Goal: Information Seeking & Learning: Learn about a topic

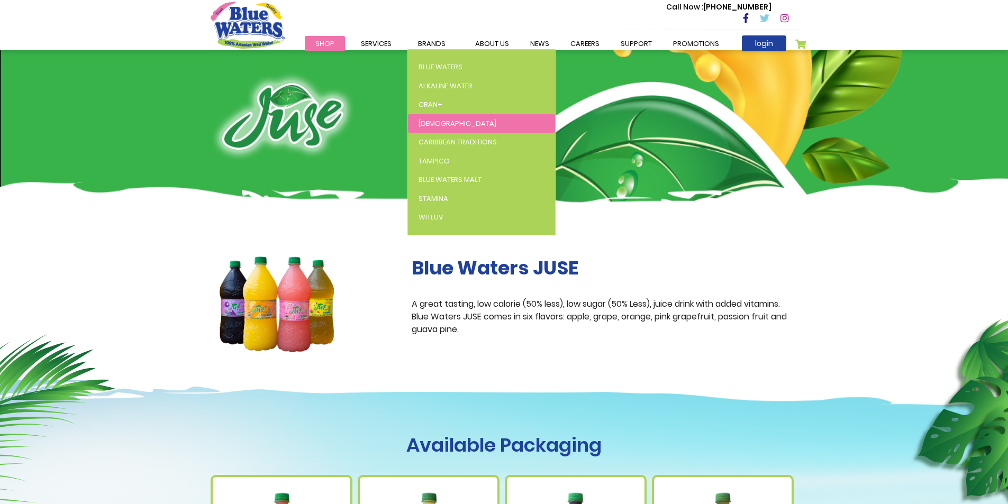
click at [432, 121] on span "[DEMOGRAPHIC_DATA]" at bounding box center [458, 124] width 78 height 10
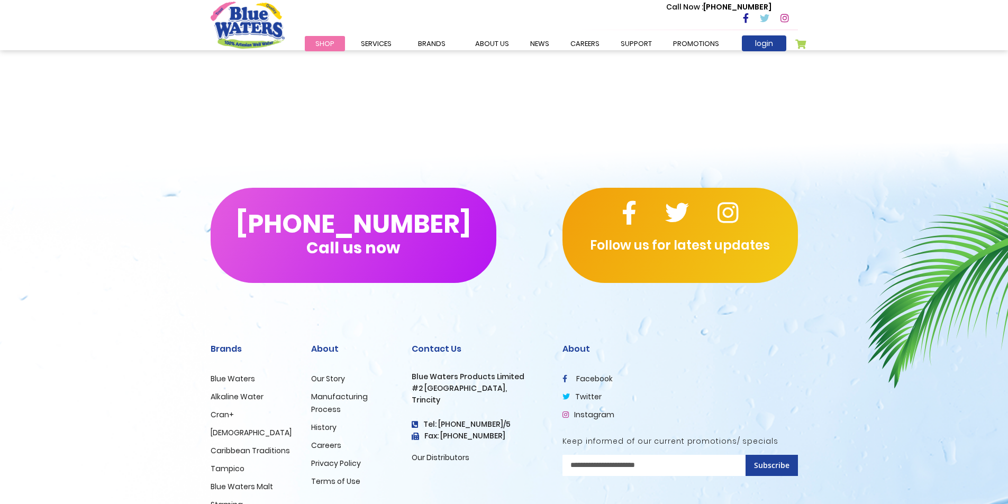
scroll to position [1277, 0]
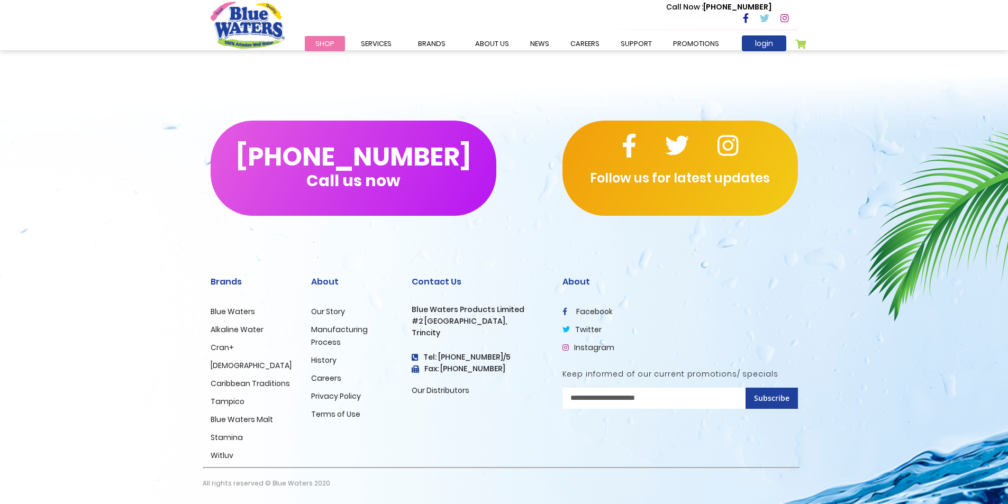
click at [599, 311] on link "facebook" at bounding box center [587, 311] width 50 height 11
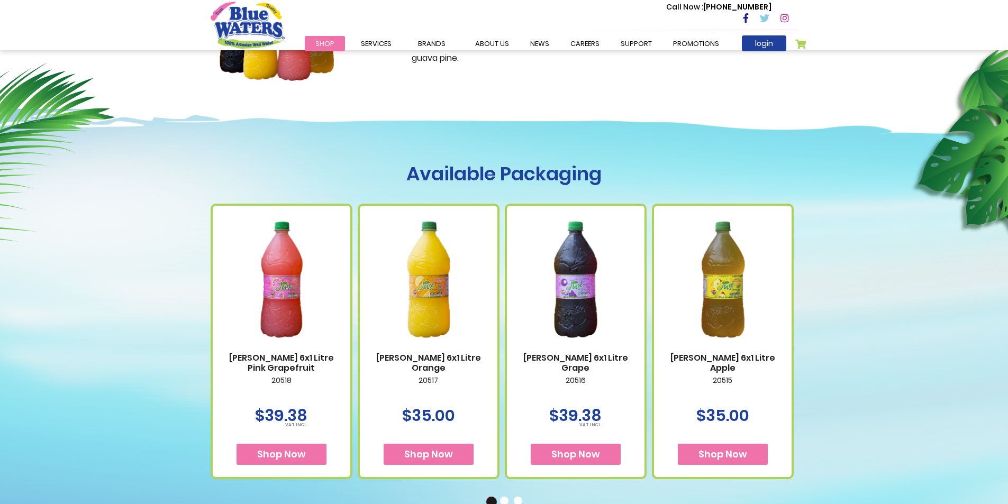
scroll to position [0, 0]
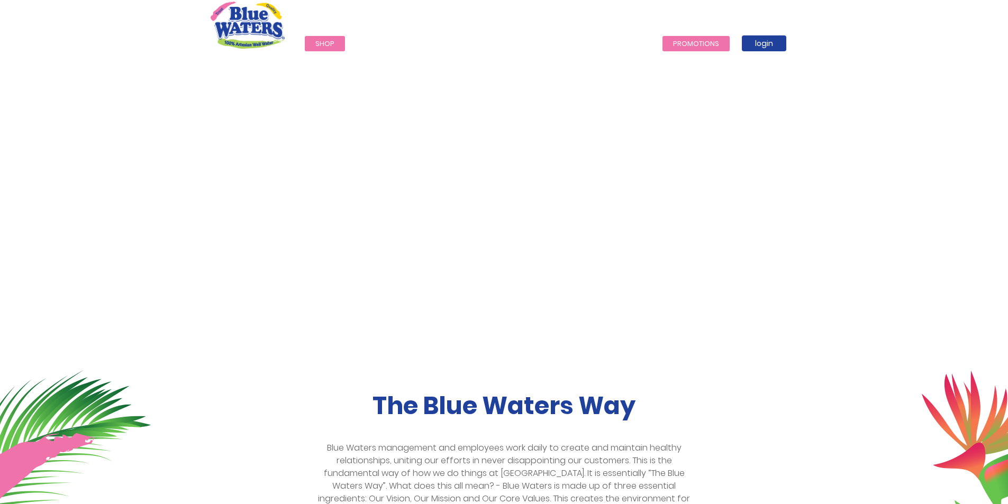
click at [699, 47] on link "Promotions" at bounding box center [695, 43] width 67 height 15
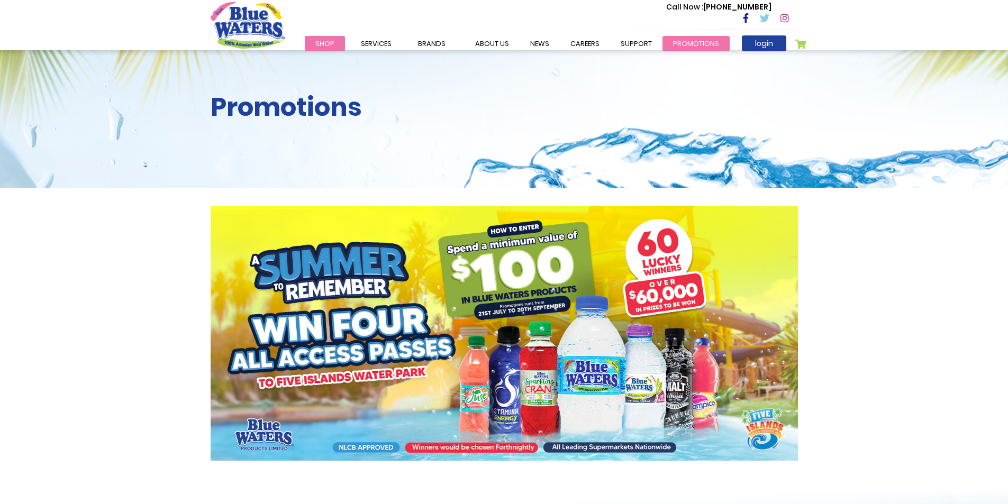
click at [695, 44] on link "Promotions" at bounding box center [695, 43] width 67 height 15
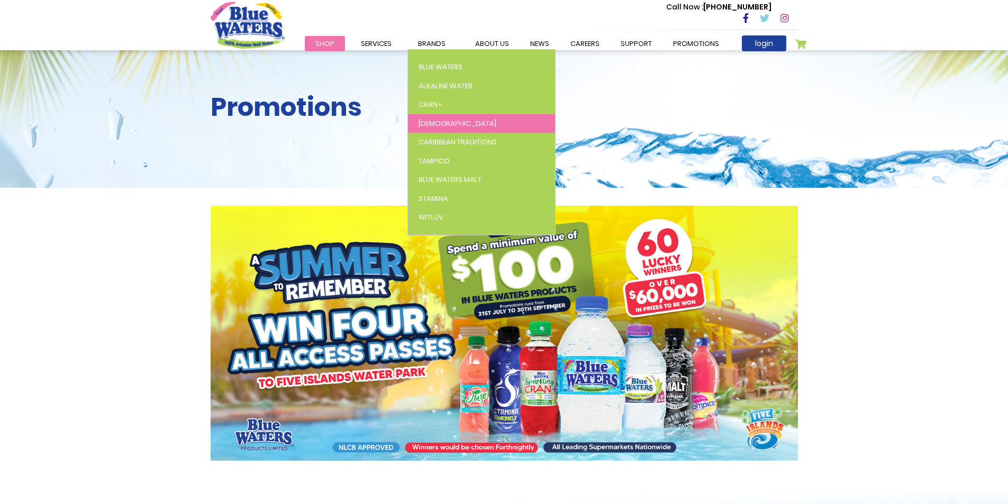
click at [428, 125] on span "[DEMOGRAPHIC_DATA]" at bounding box center [458, 124] width 78 height 10
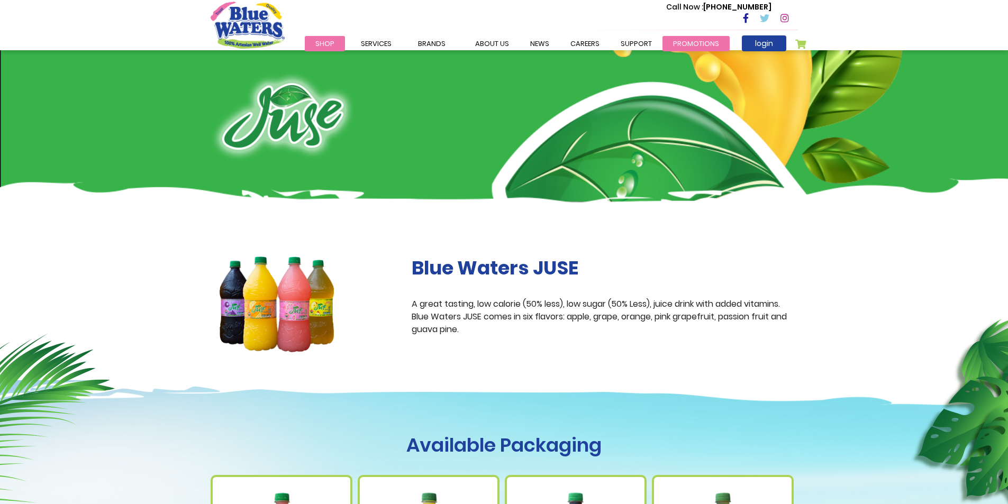
click at [693, 47] on link "Promotions" at bounding box center [695, 43] width 67 height 15
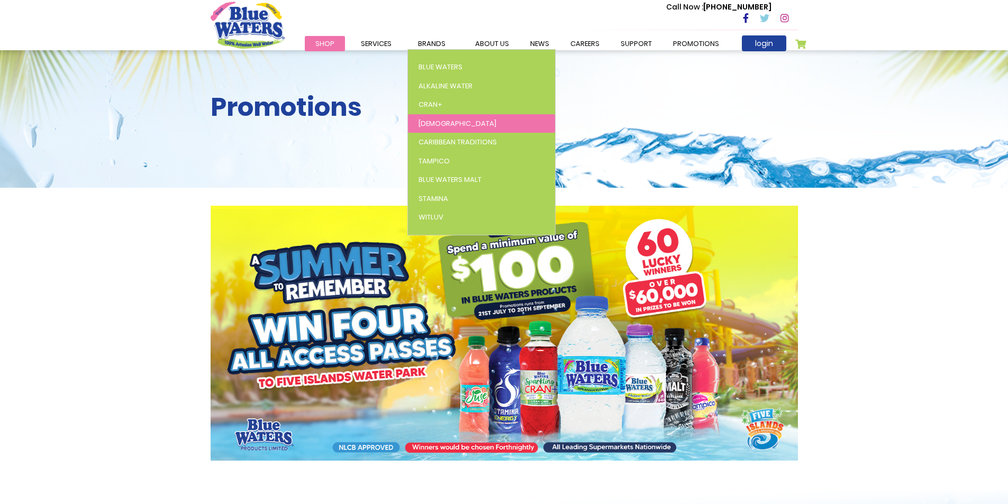
click at [423, 121] on span "[DEMOGRAPHIC_DATA]" at bounding box center [458, 124] width 78 height 10
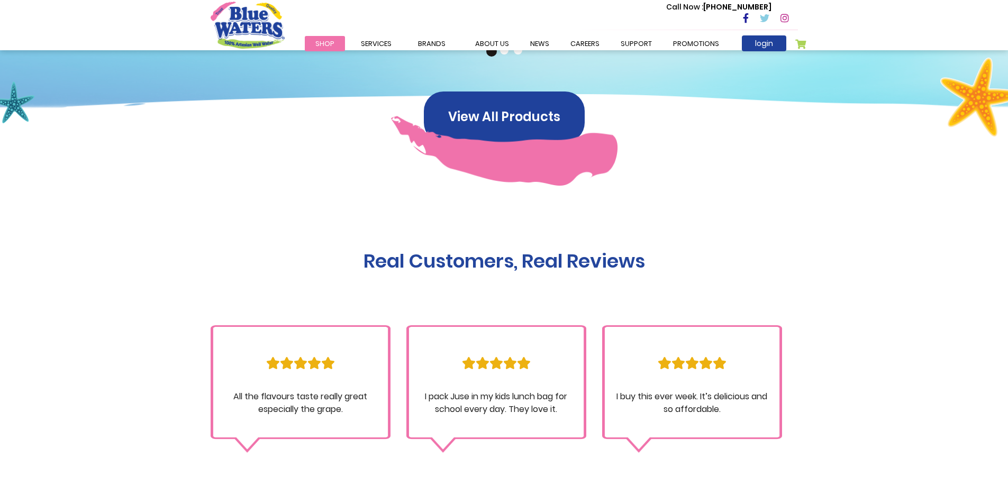
scroll to position [529, 0]
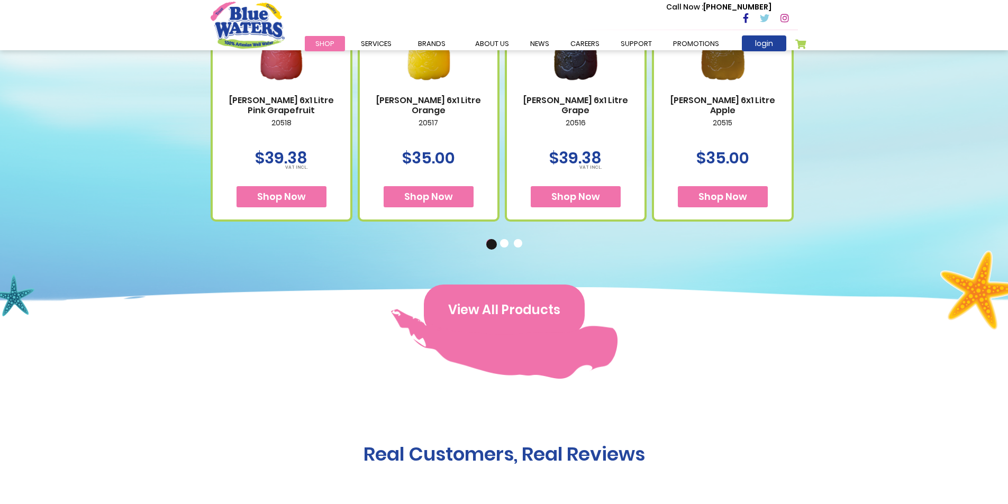
click at [489, 319] on button "View All Products" at bounding box center [504, 310] width 161 height 51
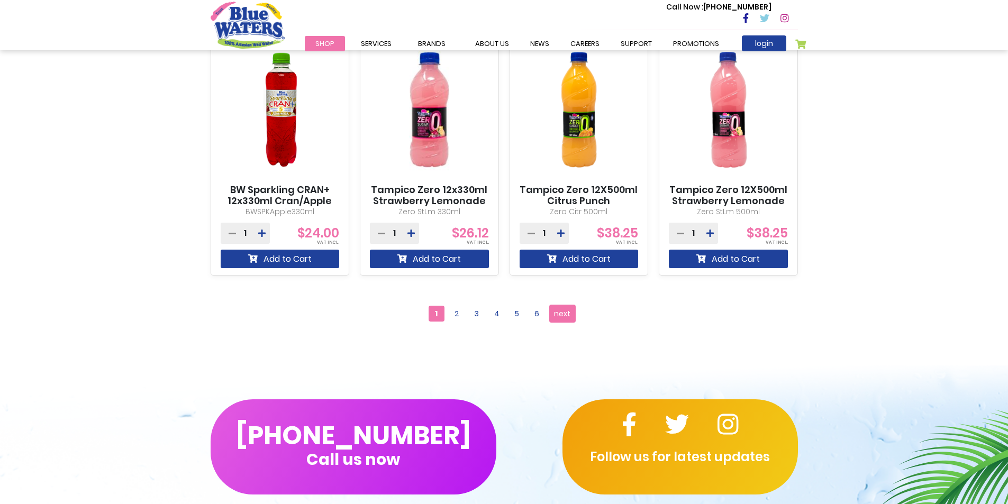
scroll to position [899, 0]
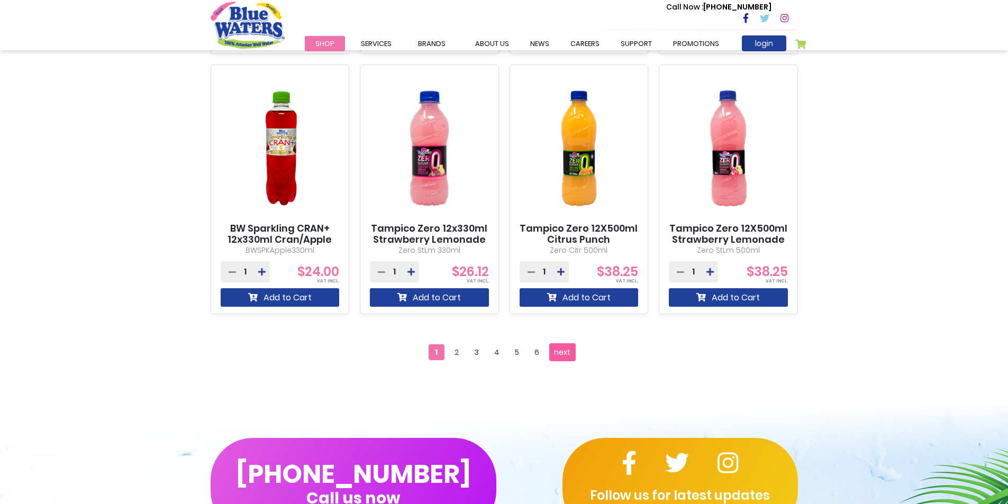
click at [557, 356] on span "next" at bounding box center [562, 352] width 16 height 16
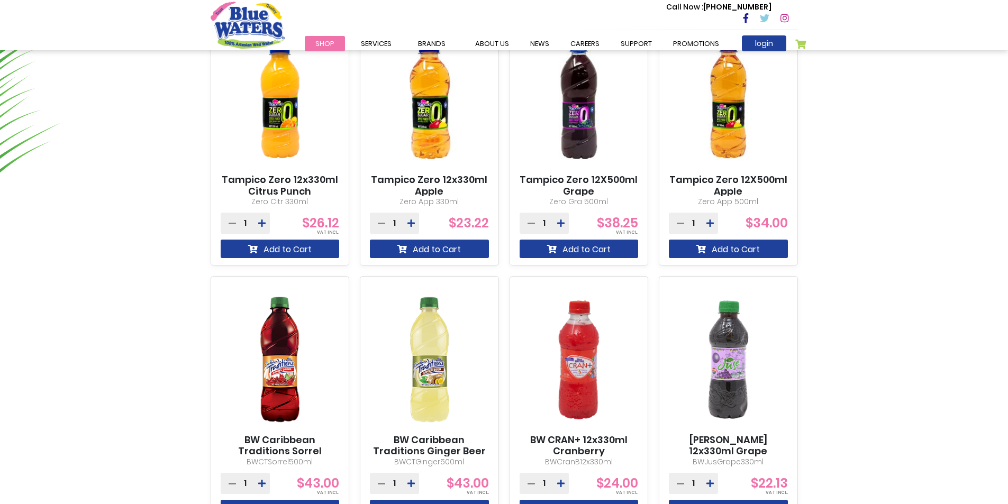
scroll to position [952, 0]
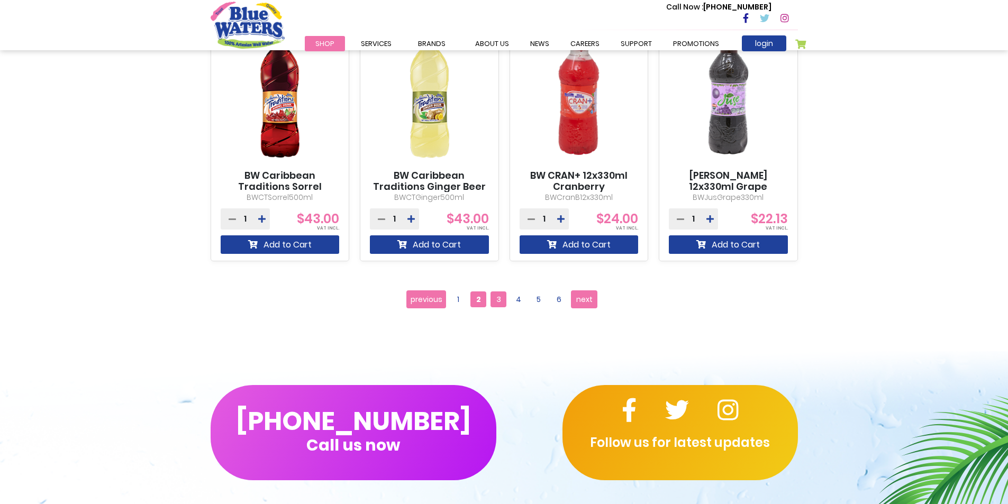
click at [502, 302] on span "3" at bounding box center [498, 300] width 16 height 16
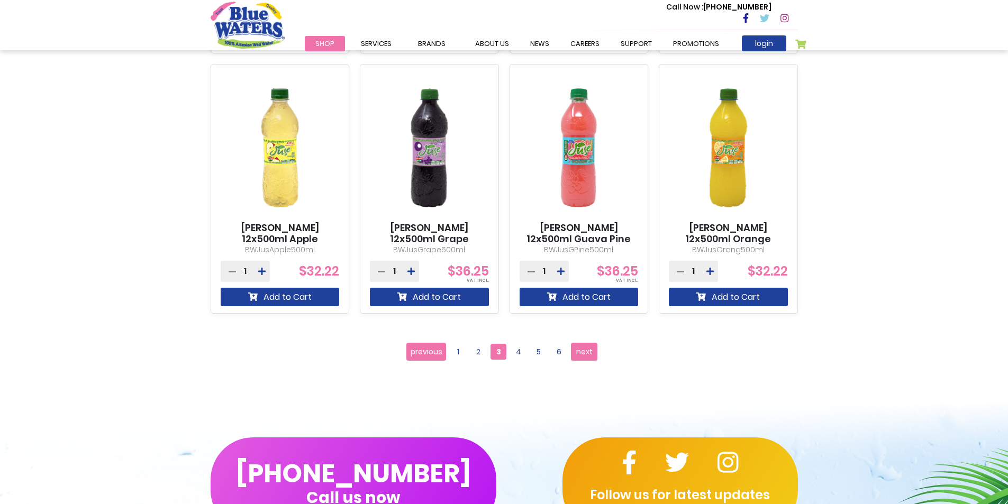
scroll to position [899, 0]
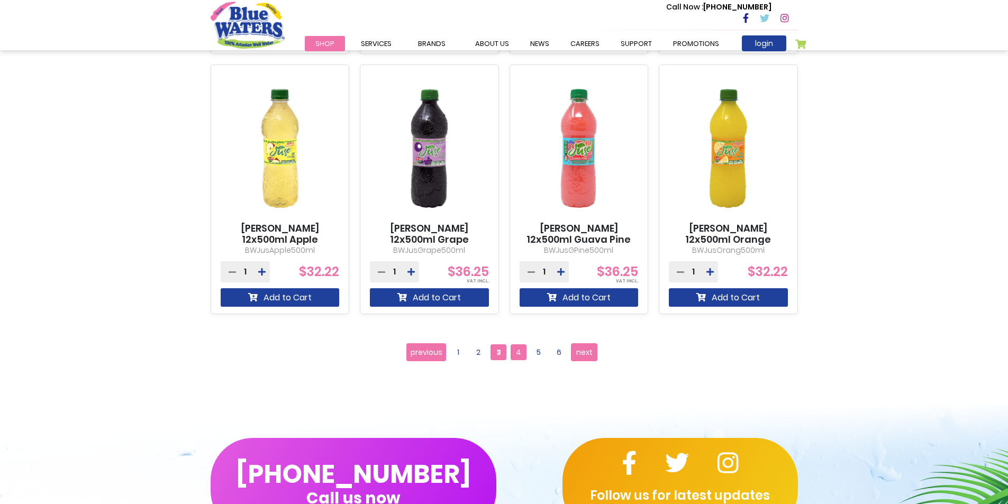
click at [520, 354] on span "4" at bounding box center [519, 352] width 16 height 16
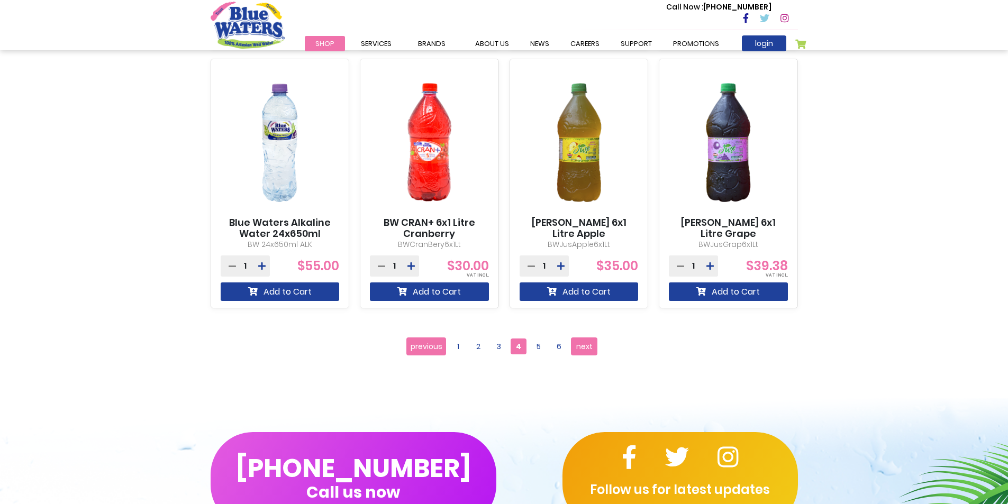
scroll to position [952, 0]
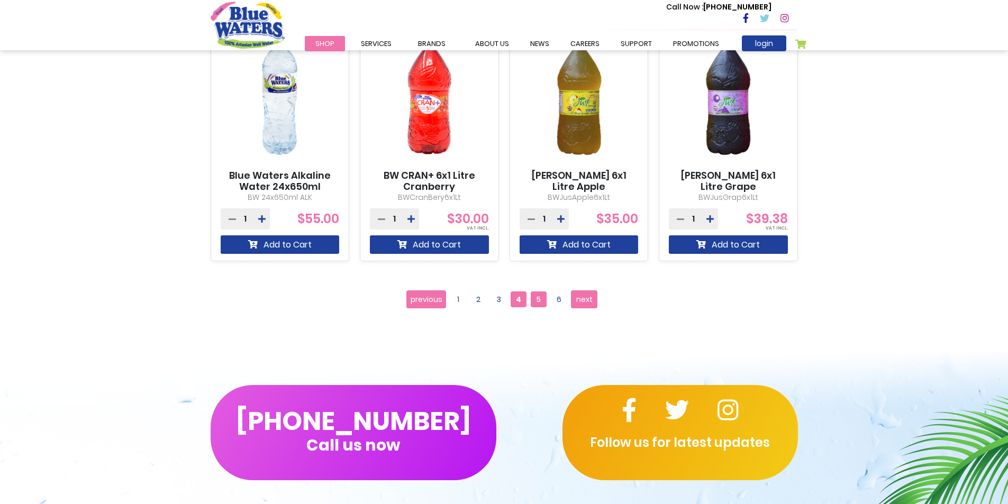
click at [539, 303] on span "5" at bounding box center [539, 300] width 16 height 16
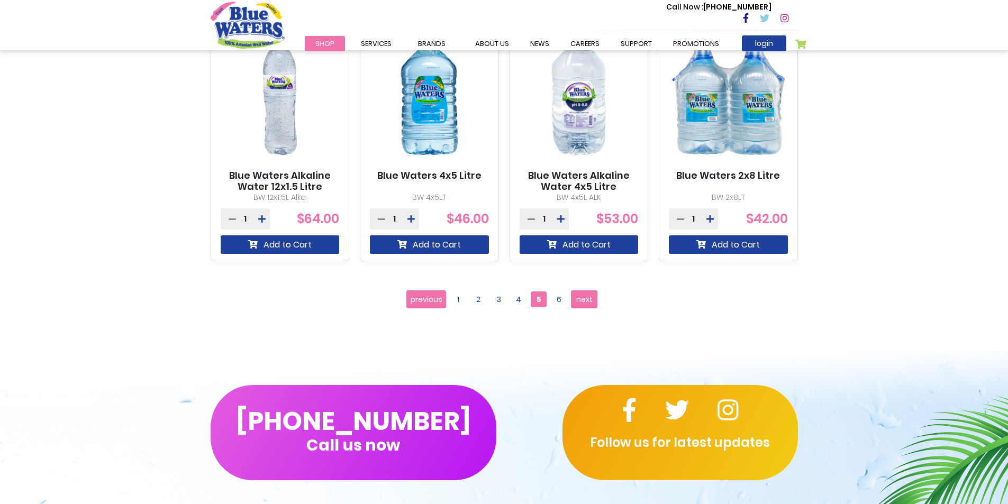
scroll to position [899, 0]
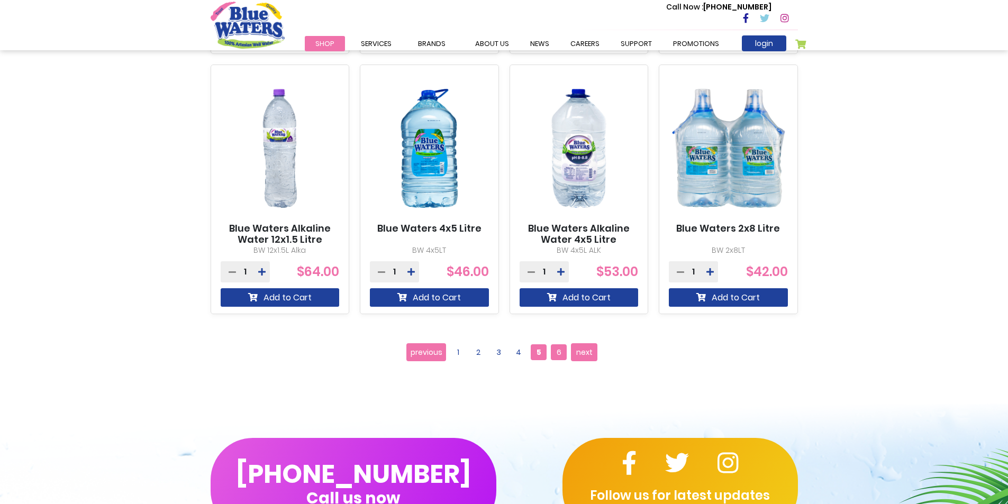
click at [561, 350] on span "6" at bounding box center [559, 352] width 16 height 16
